Goal: Information Seeking & Learning: Find specific fact

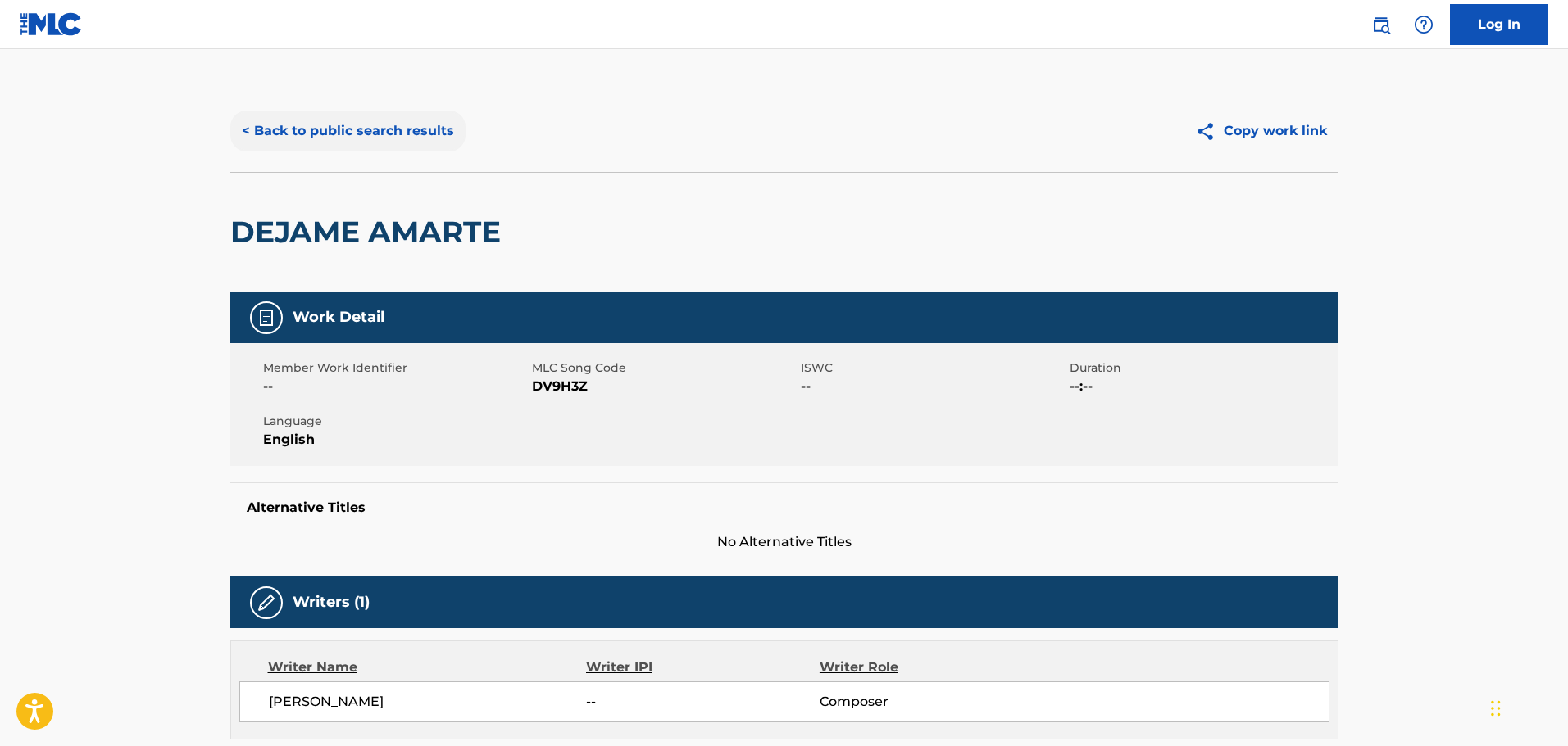
click at [333, 142] on button "< Back to public search results" at bounding box center [348, 130] width 235 height 41
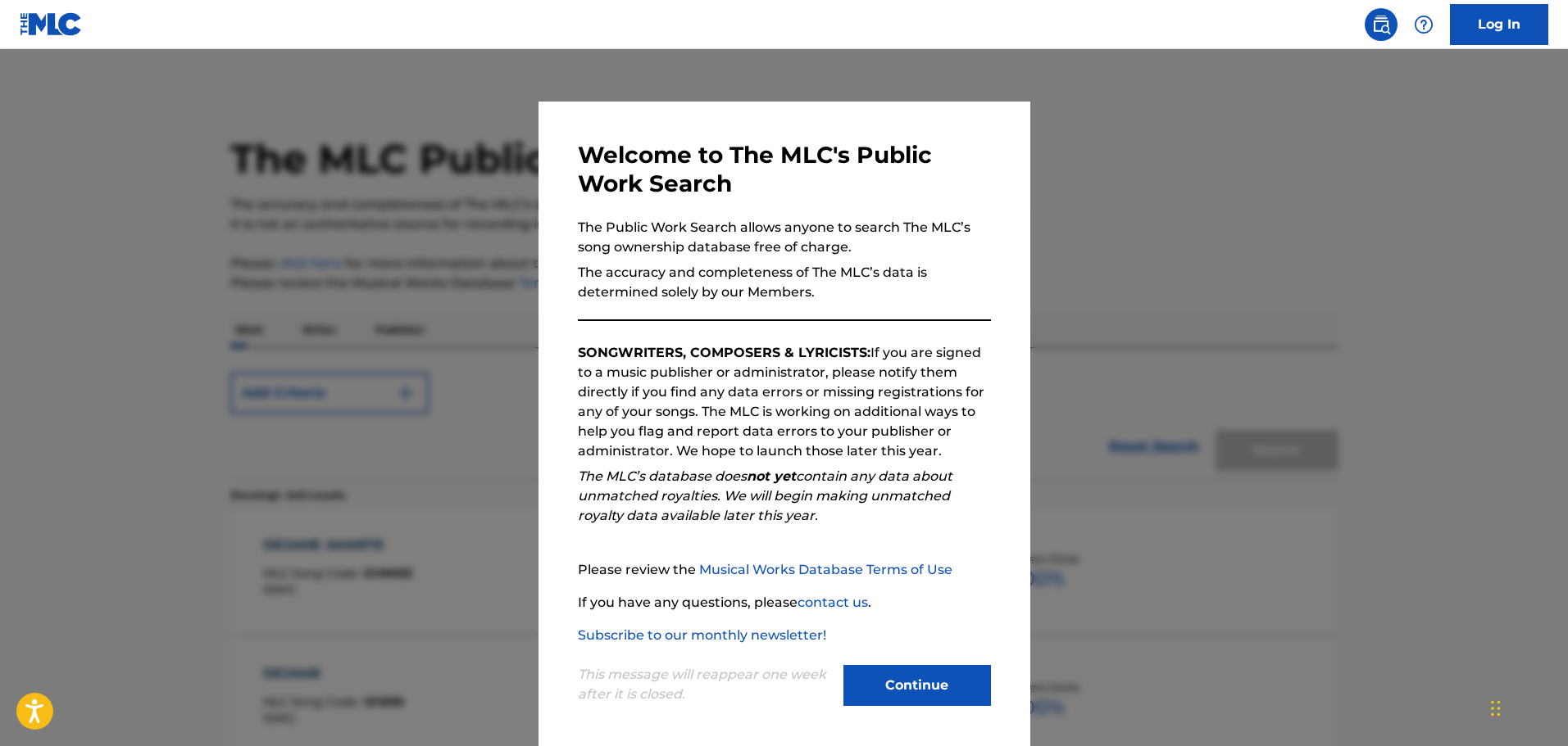
scroll to position [164, 0]
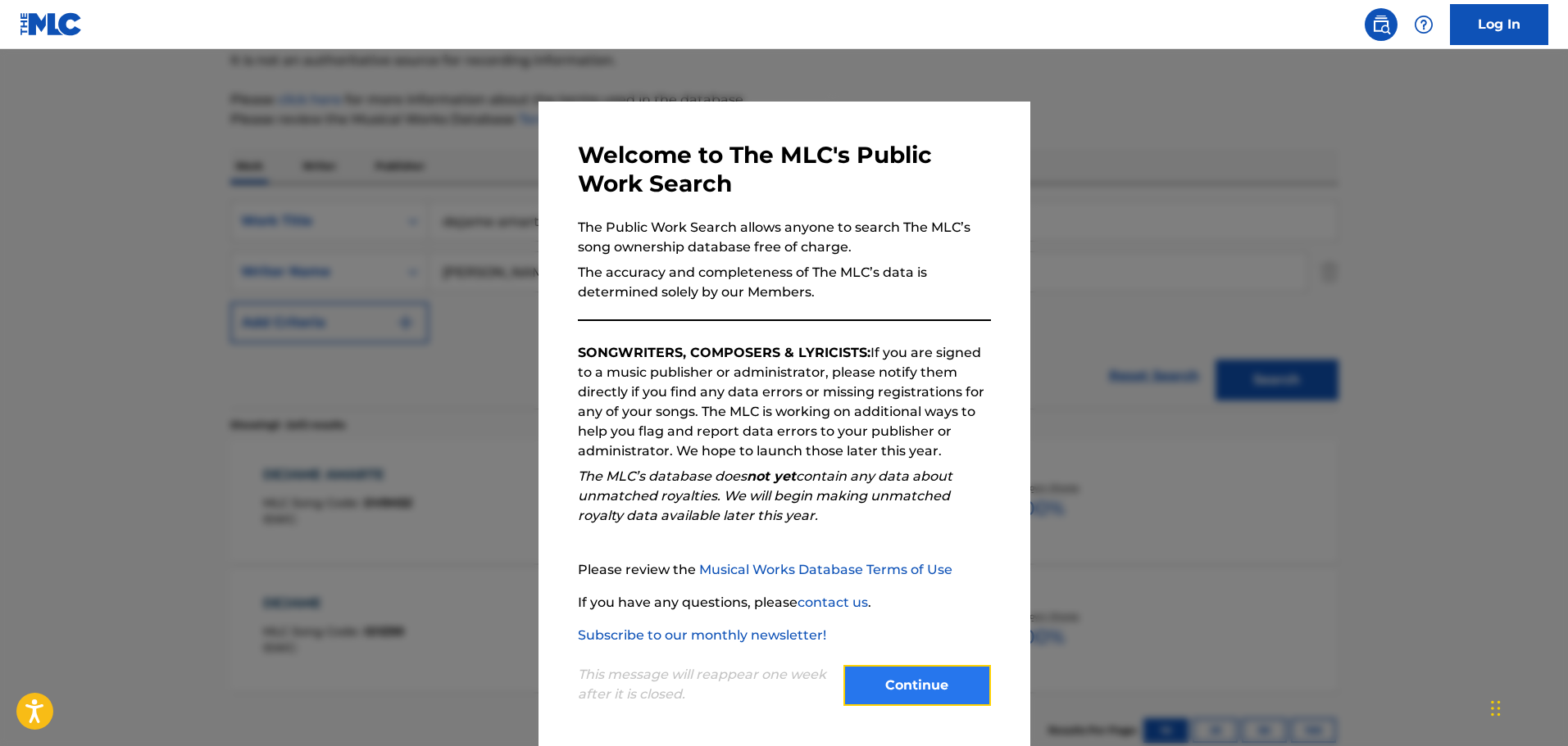
click at [912, 684] on button "Continue" at bounding box center [917, 685] width 147 height 41
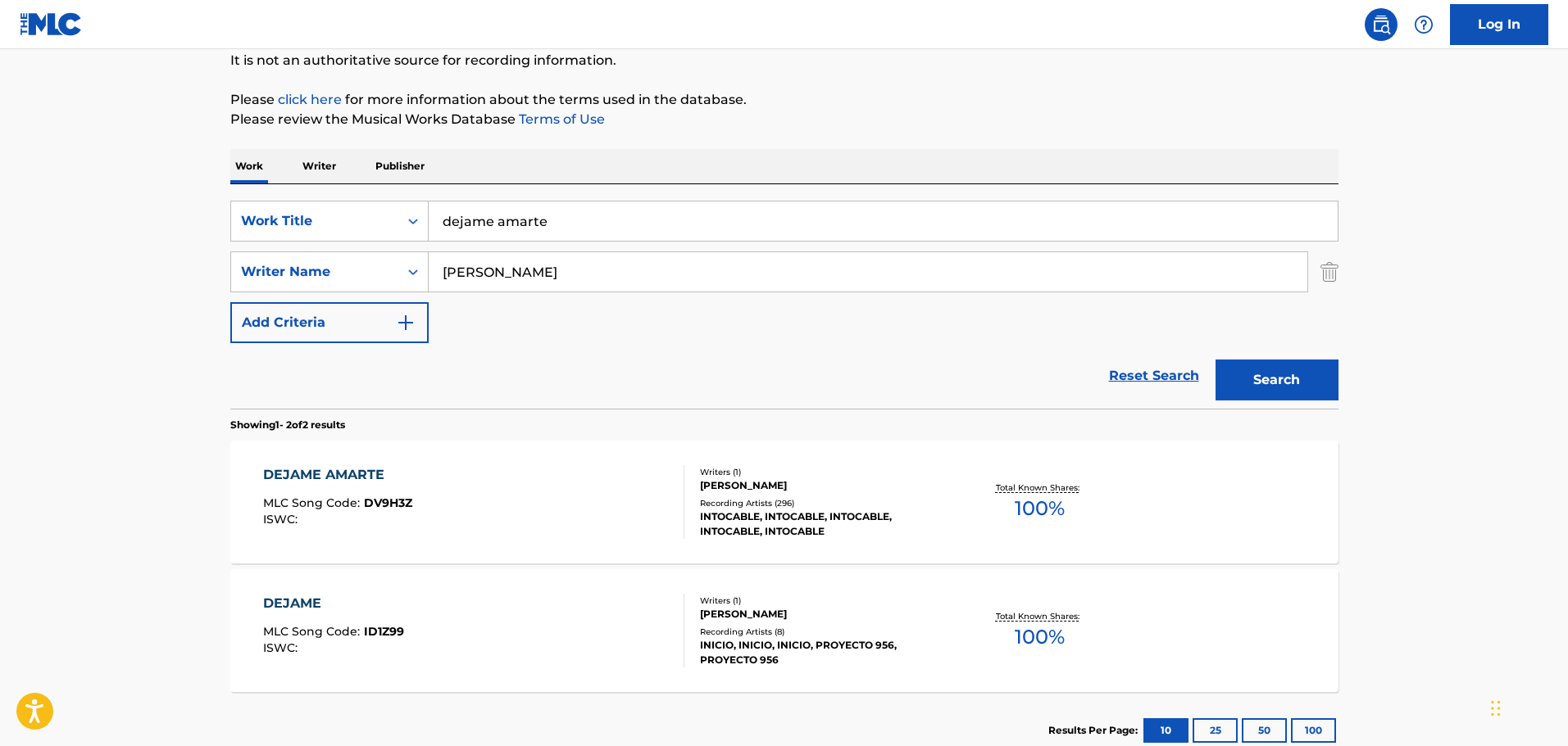
click at [744, 222] on input "dejame amarte" at bounding box center [882, 220] width 909 height 40
type input "15 besos"
click at [759, 261] on input "[PERSON_NAME]" at bounding box center [868, 272] width 879 height 40
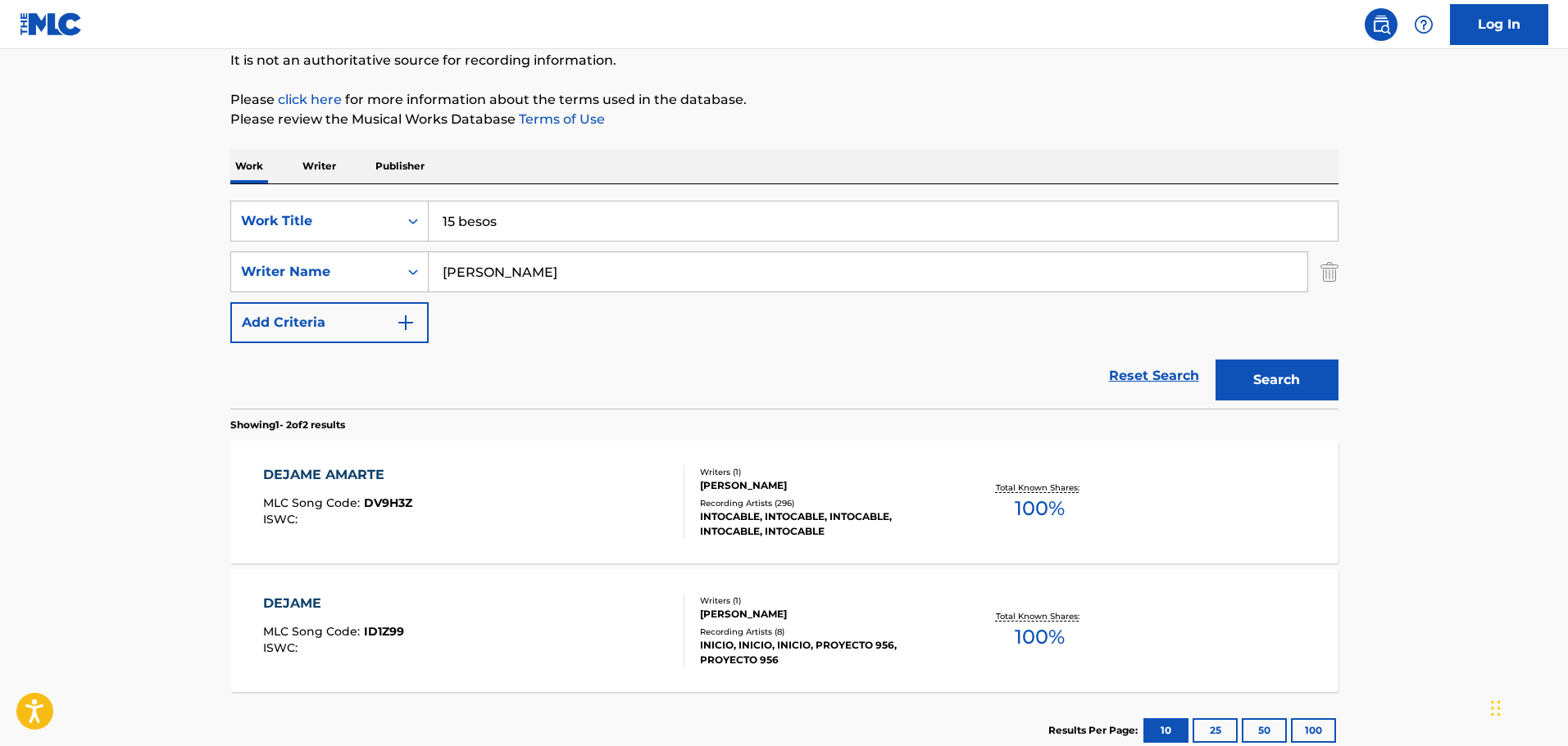
click at [758, 261] on input "[PERSON_NAME]" at bounding box center [868, 272] width 879 height 40
type input "[PERSON_NAME]"
click at [1215, 359] on button "Search" at bounding box center [1277, 379] width 123 height 41
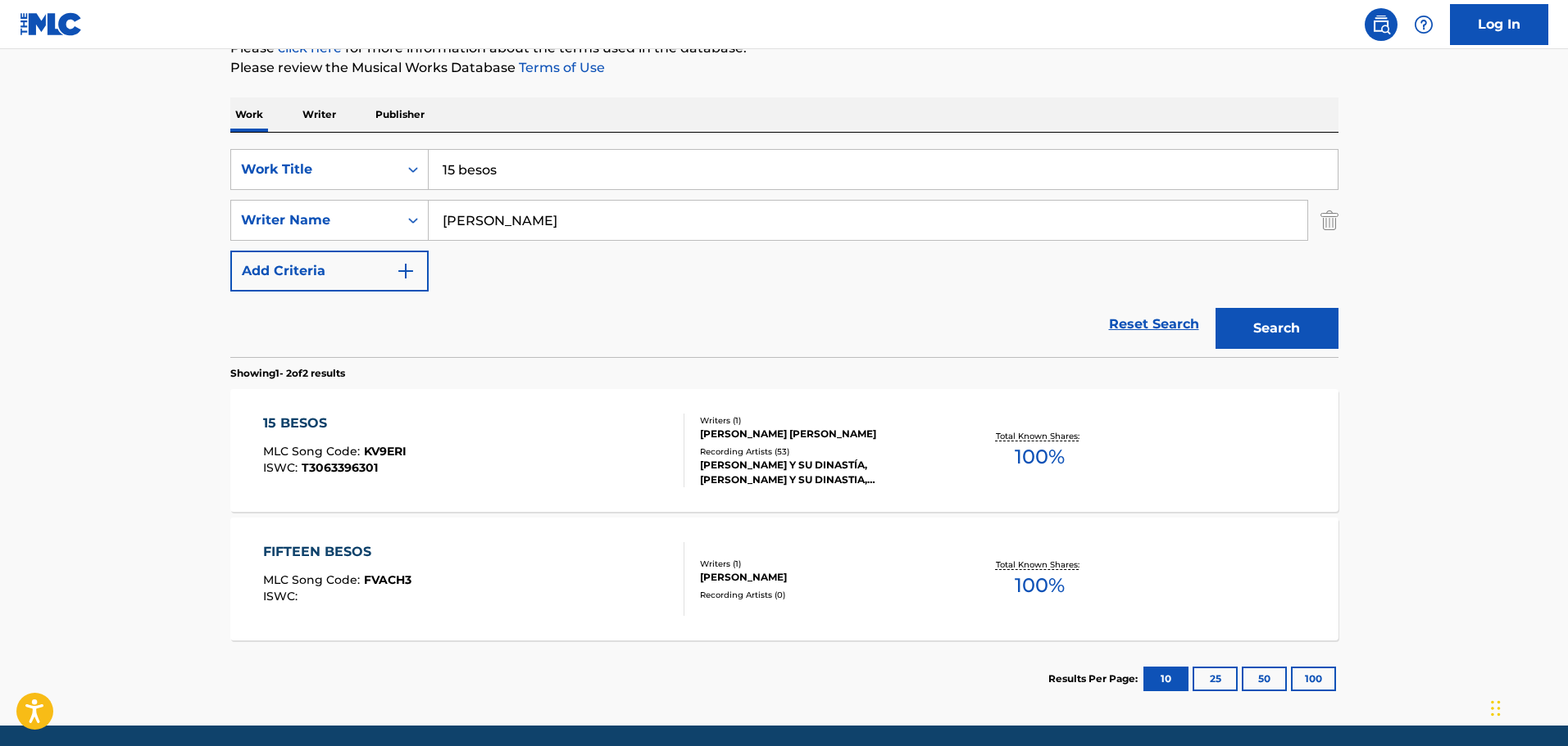
scroll to position [274, 0]
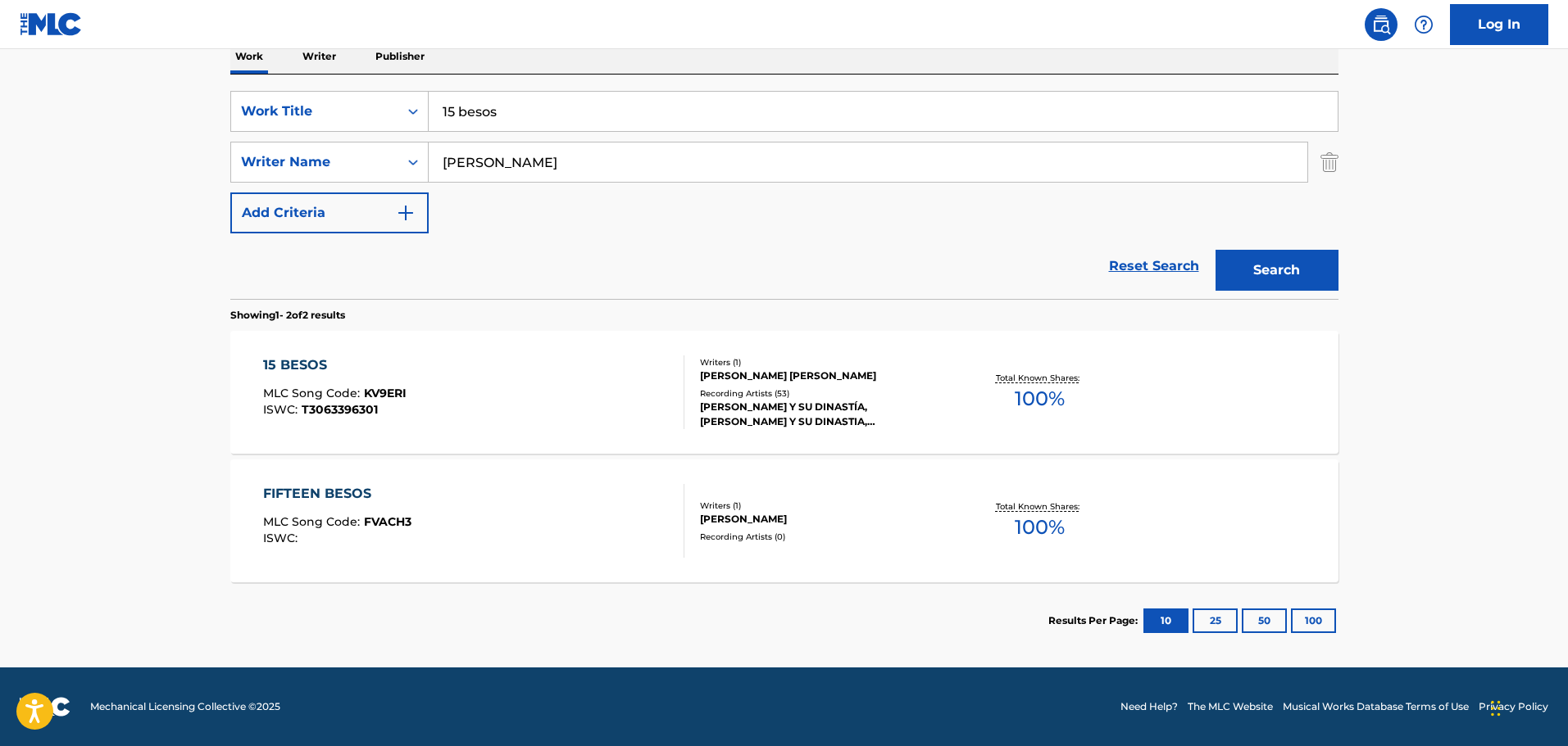
click at [548, 391] on div "15 BESOS MLC Song Code : KV9ERI ISWC : T3063396301" at bounding box center [473, 392] width 421 height 73
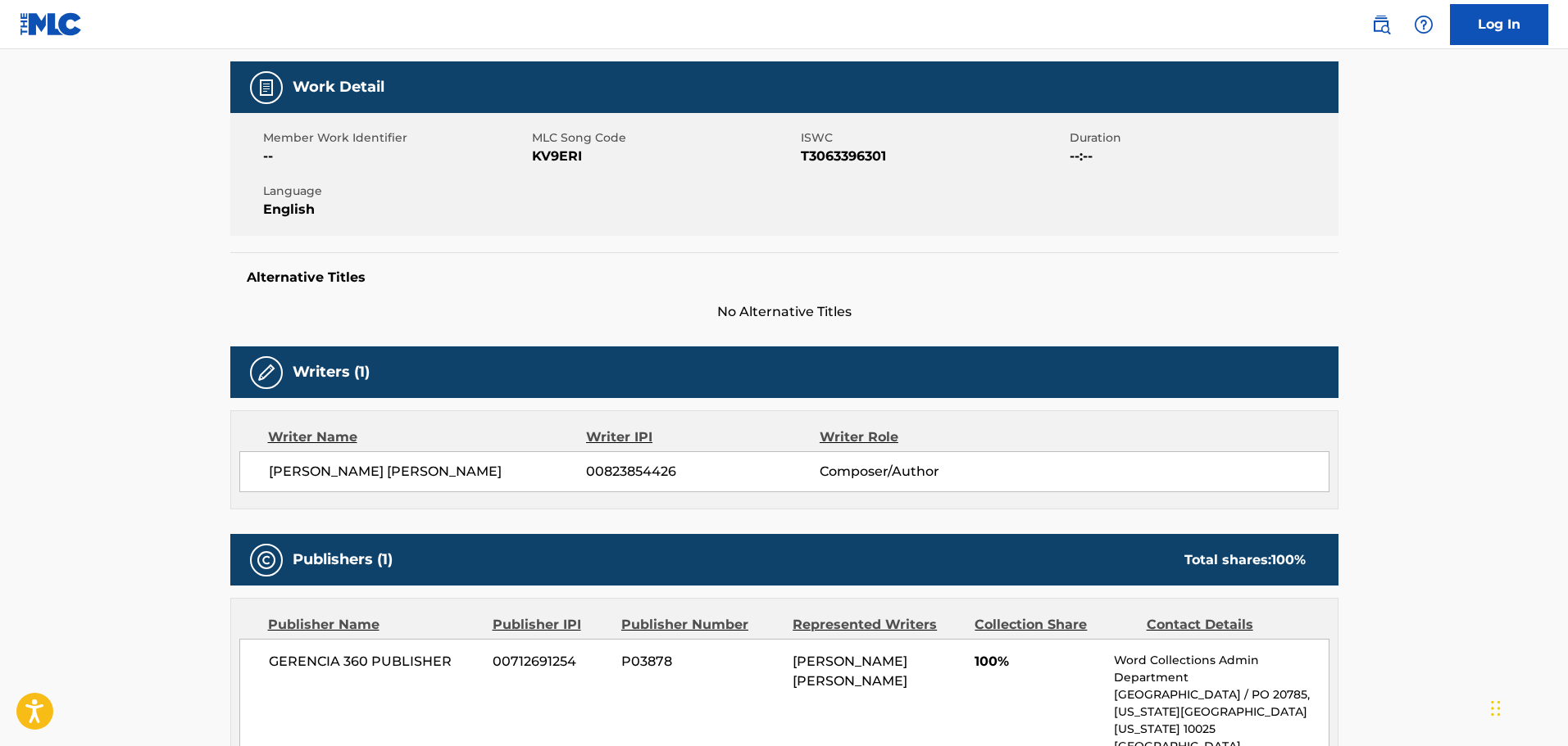
scroll to position [245, 0]
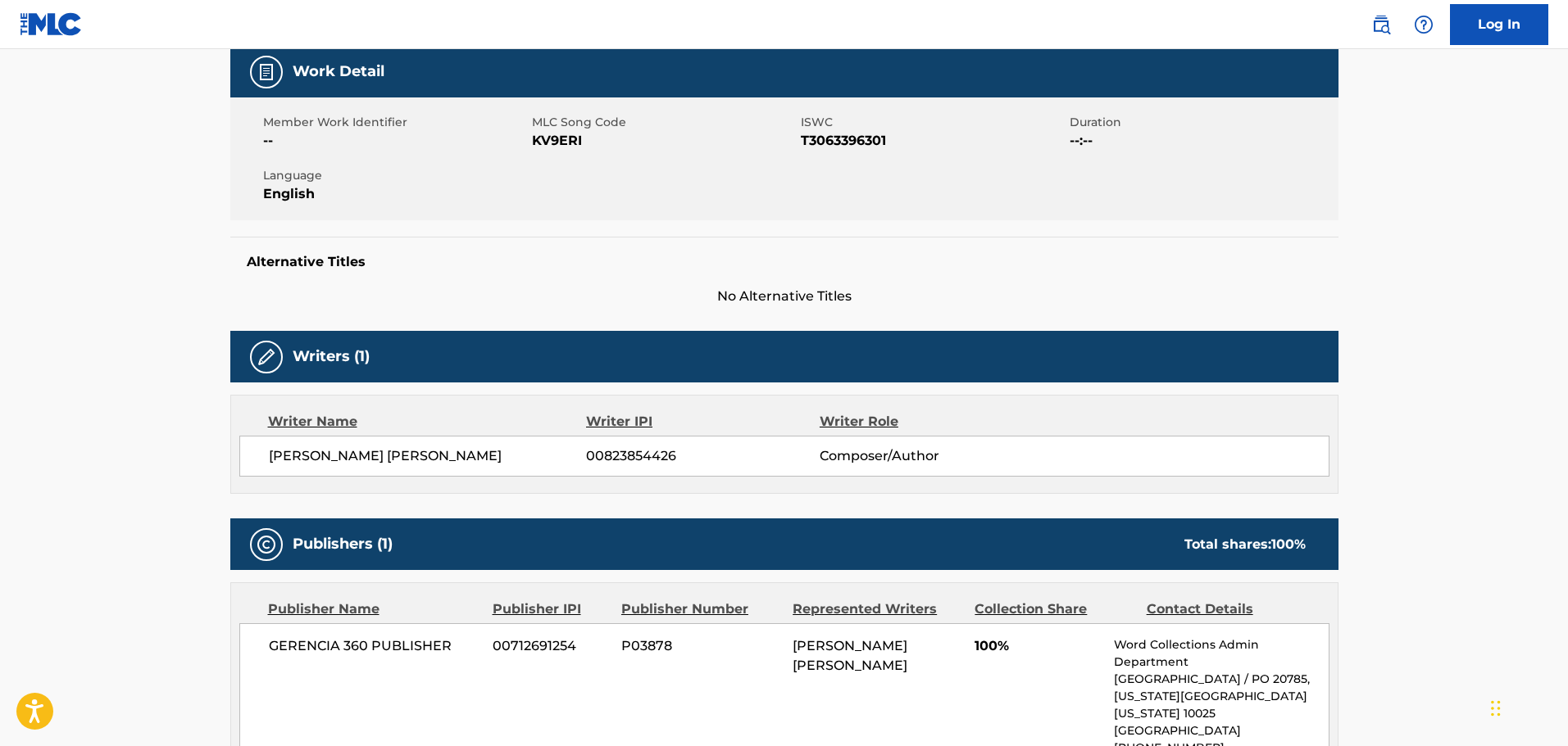
click at [828, 125] on span "ISWC" at bounding box center [933, 122] width 265 height 17
click at [828, 141] on span "T3063396301" at bounding box center [933, 141] width 265 height 19
copy span "T3063396301"
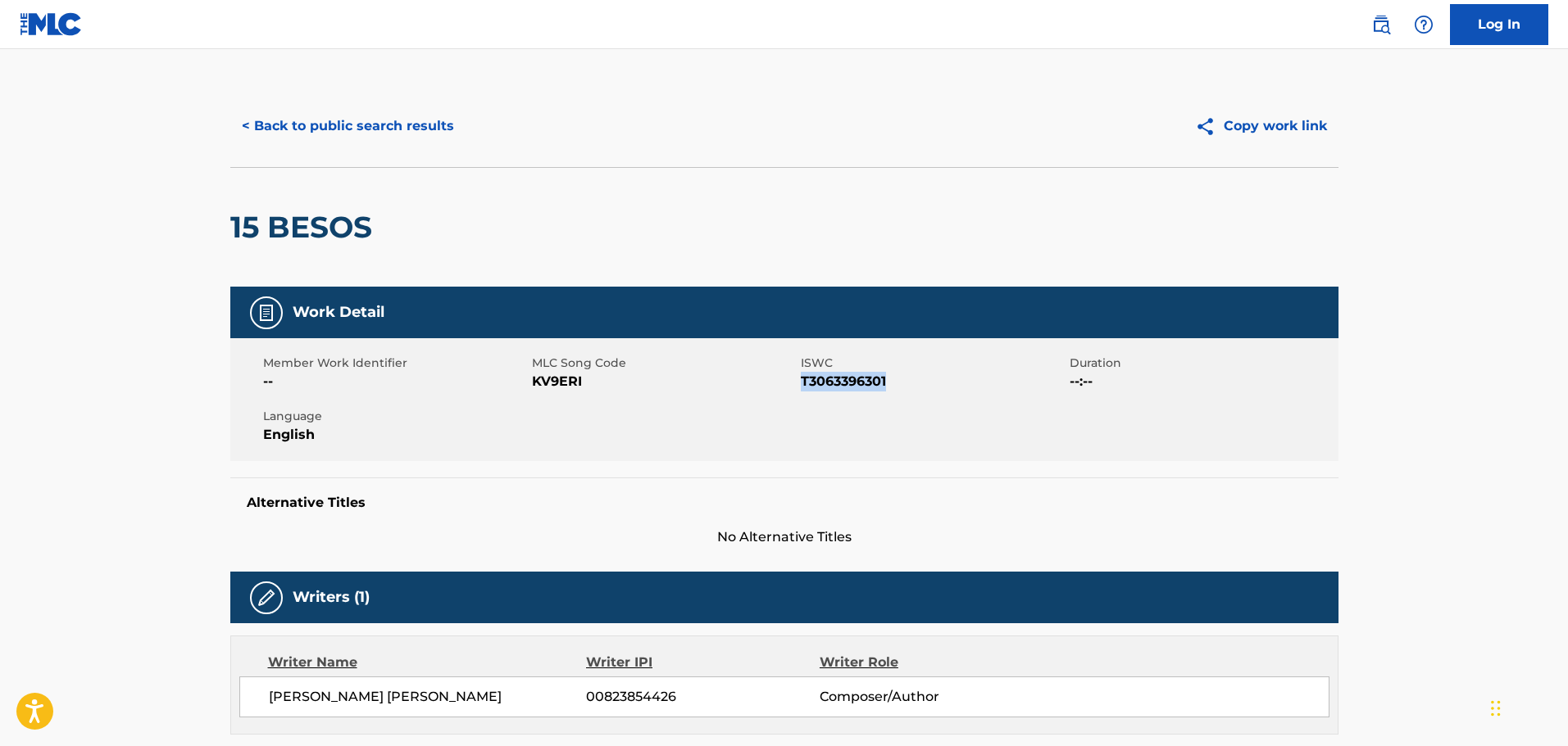
scroll to position [0, 0]
